Goal: Find specific page/section: Find specific page/section

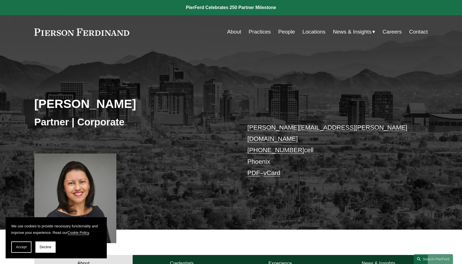
click at [253, 34] on link "Practices" at bounding box center [260, 31] width 22 height 11
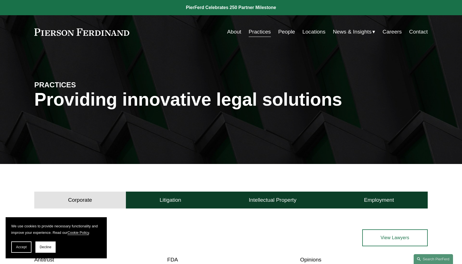
click at [285, 33] on link "People" at bounding box center [286, 31] width 17 height 11
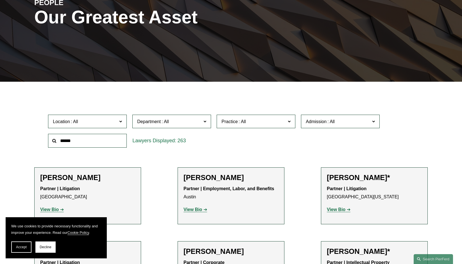
scroll to position [84, 0]
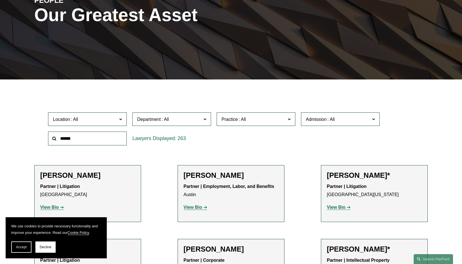
click at [86, 140] on input "text" at bounding box center [87, 138] width 79 height 14
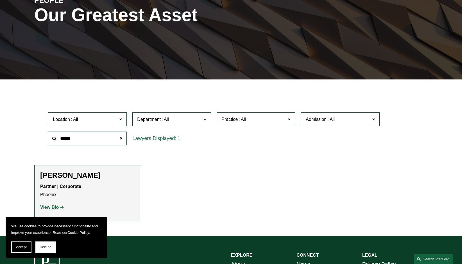
type input "******"
click at [51, 208] on strong "View Bio" at bounding box center [49, 206] width 19 height 5
